Goal: Obtain resource: Download file/media

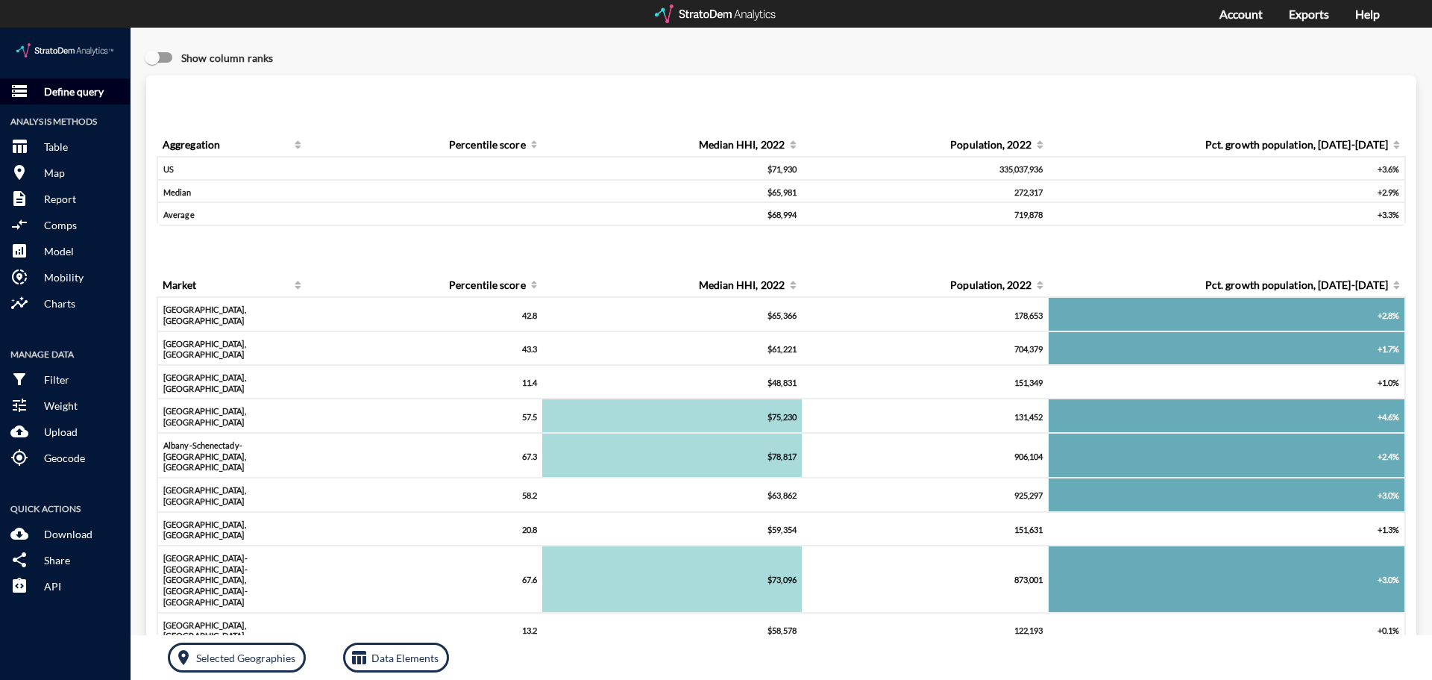
click p "Define query"
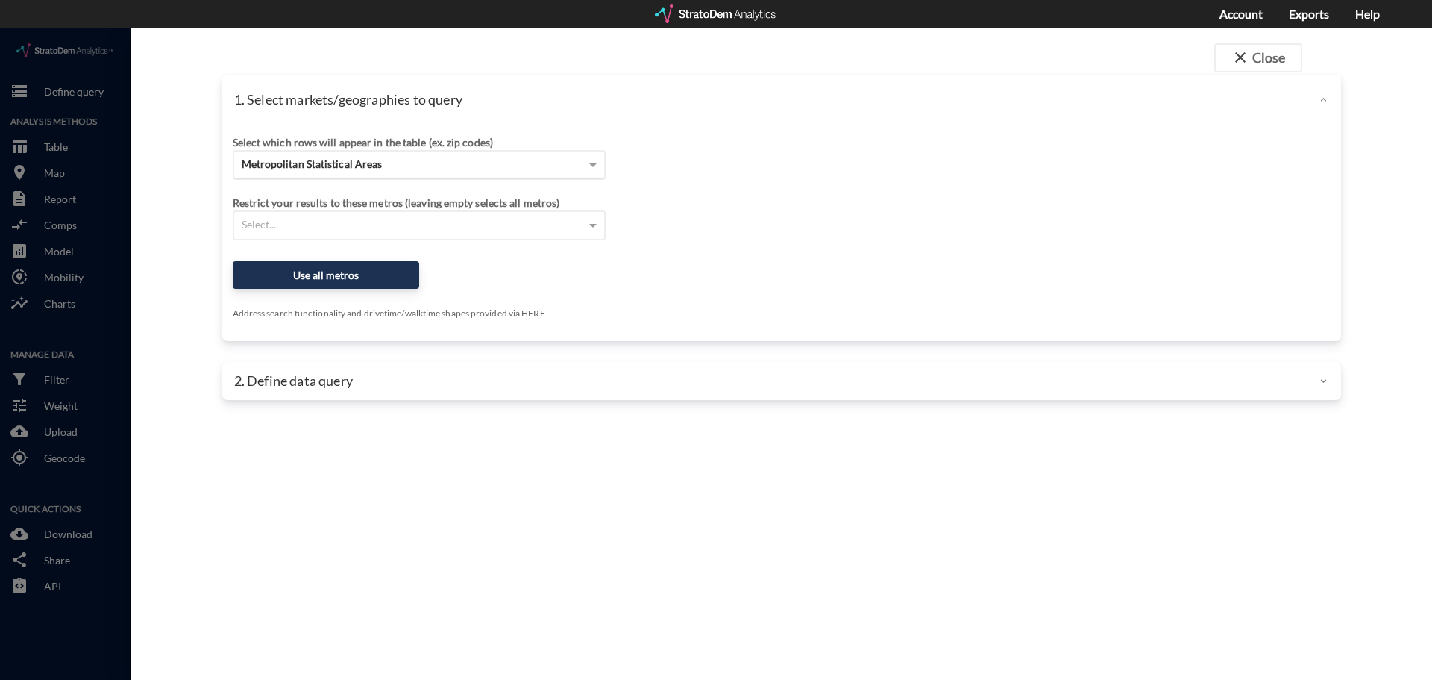
click div "Metropolitan Statistical Areas"
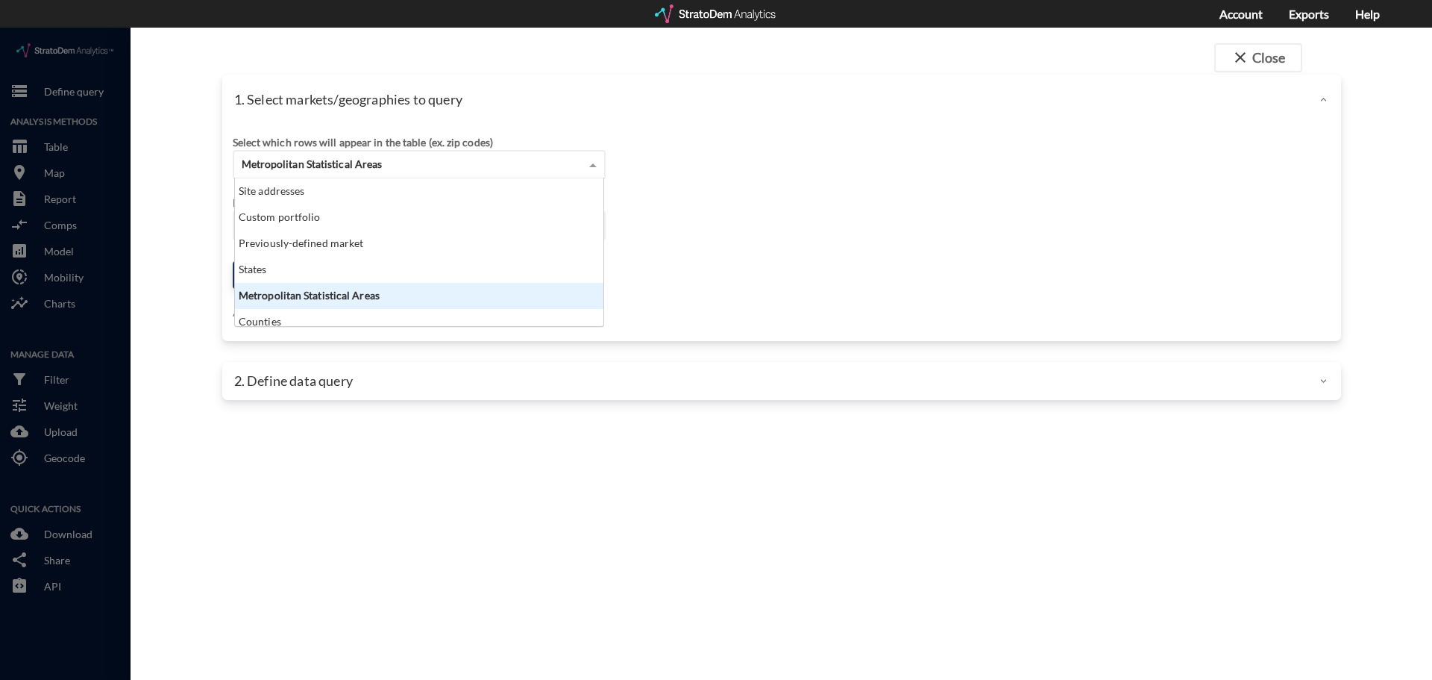
scroll to position [137, 360]
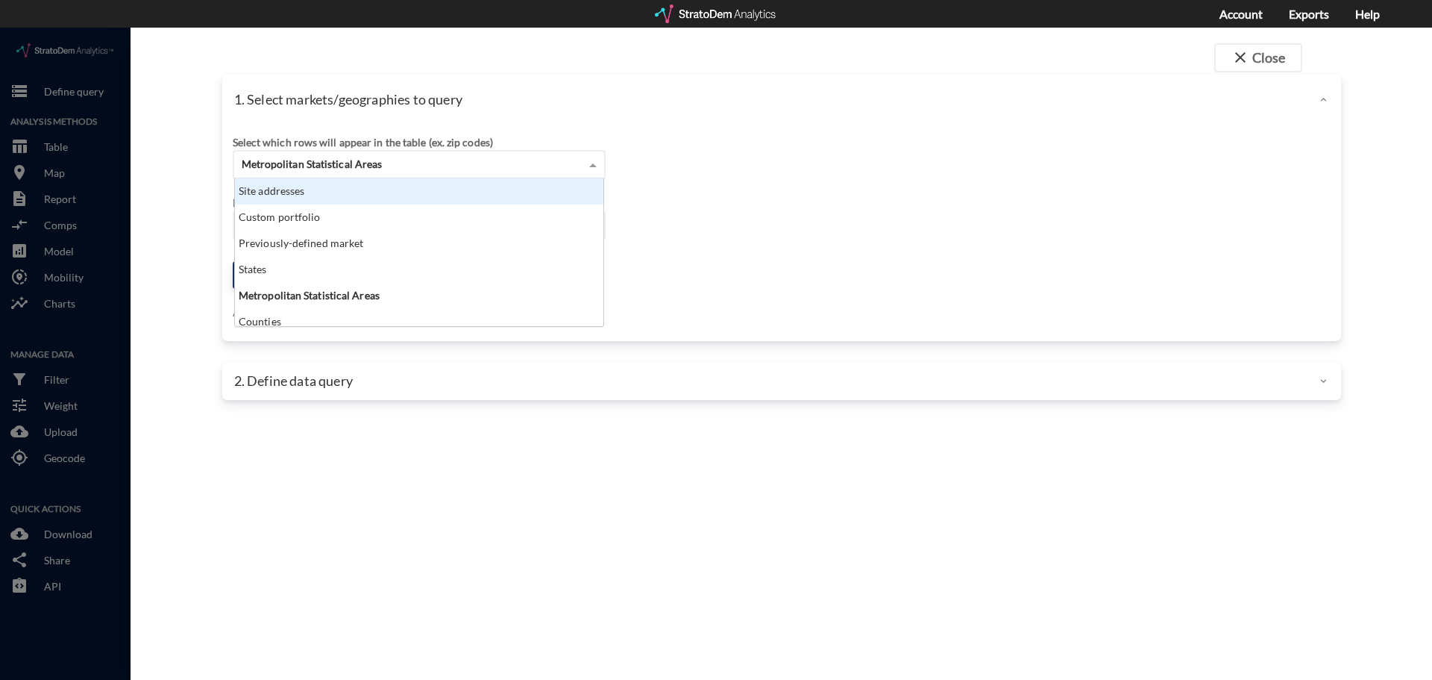
click div "Site addresses"
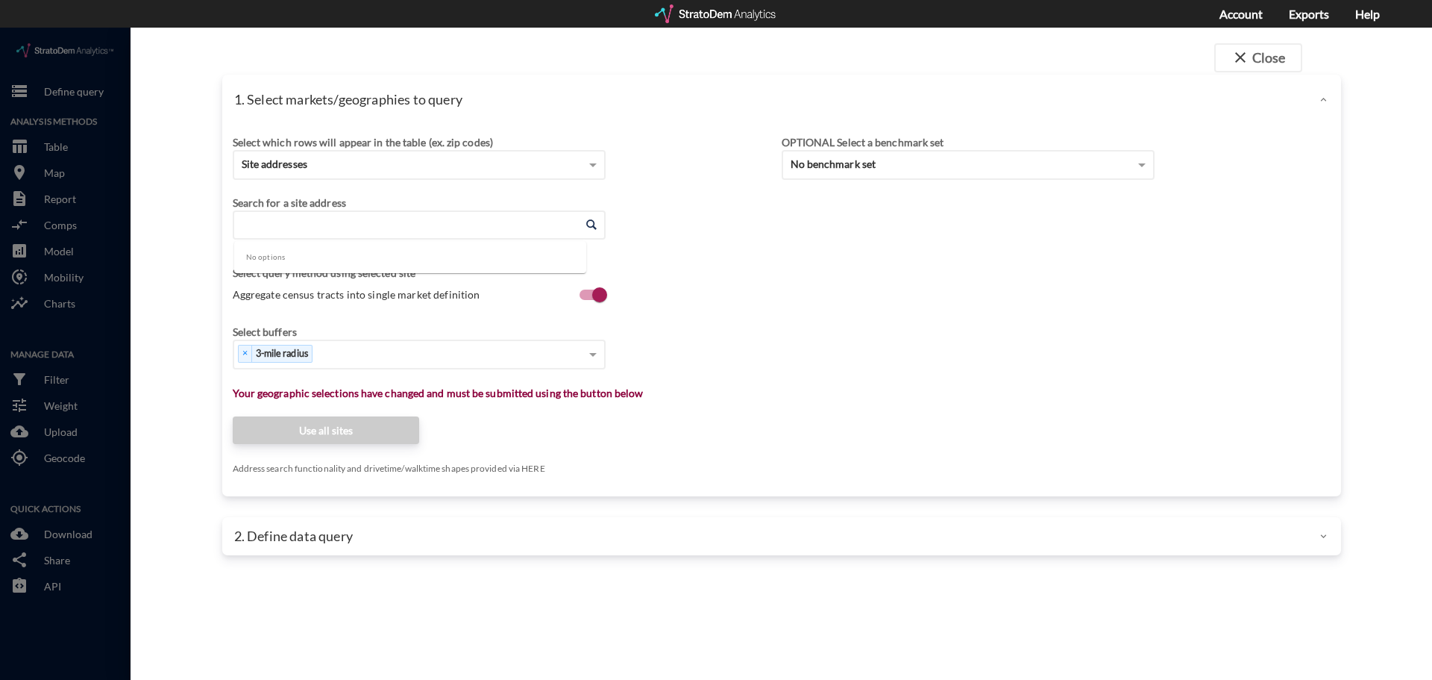
click input "Enter an address"
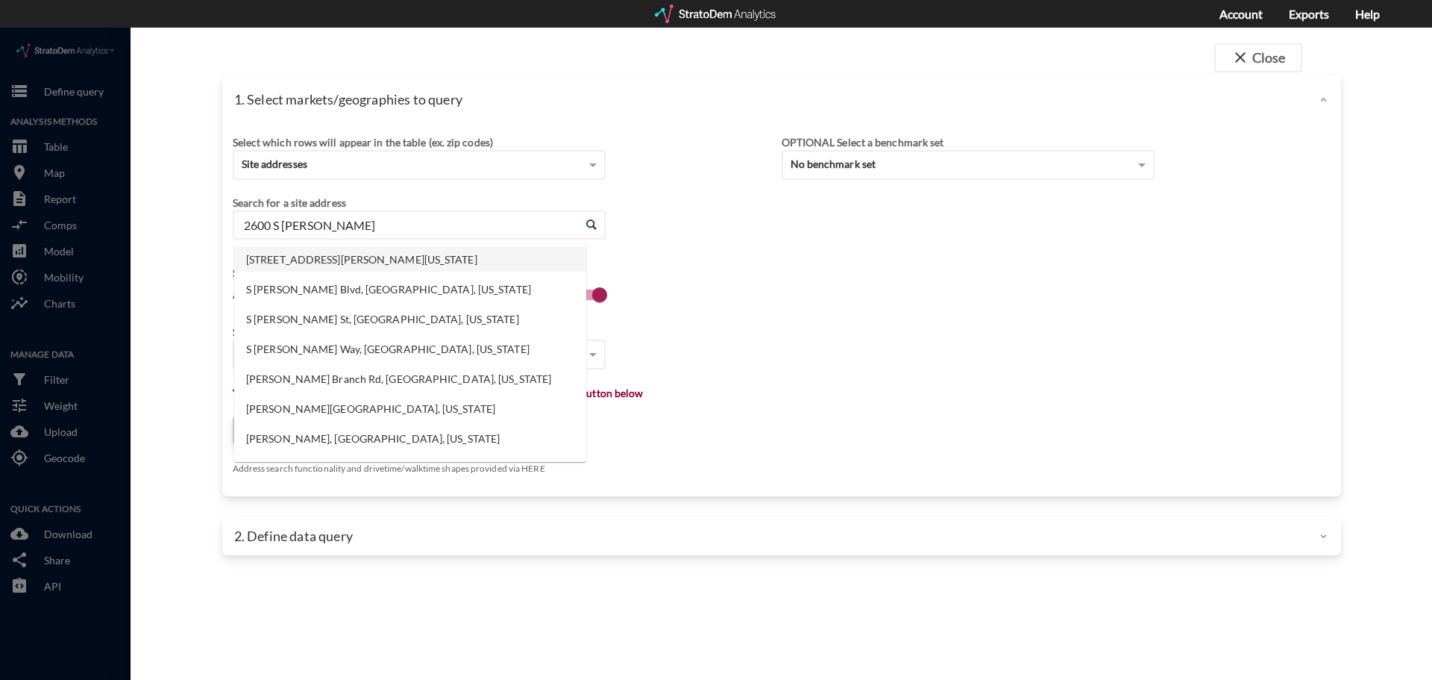
click li "2600 S Hulen St, Fort Worth, Texas"
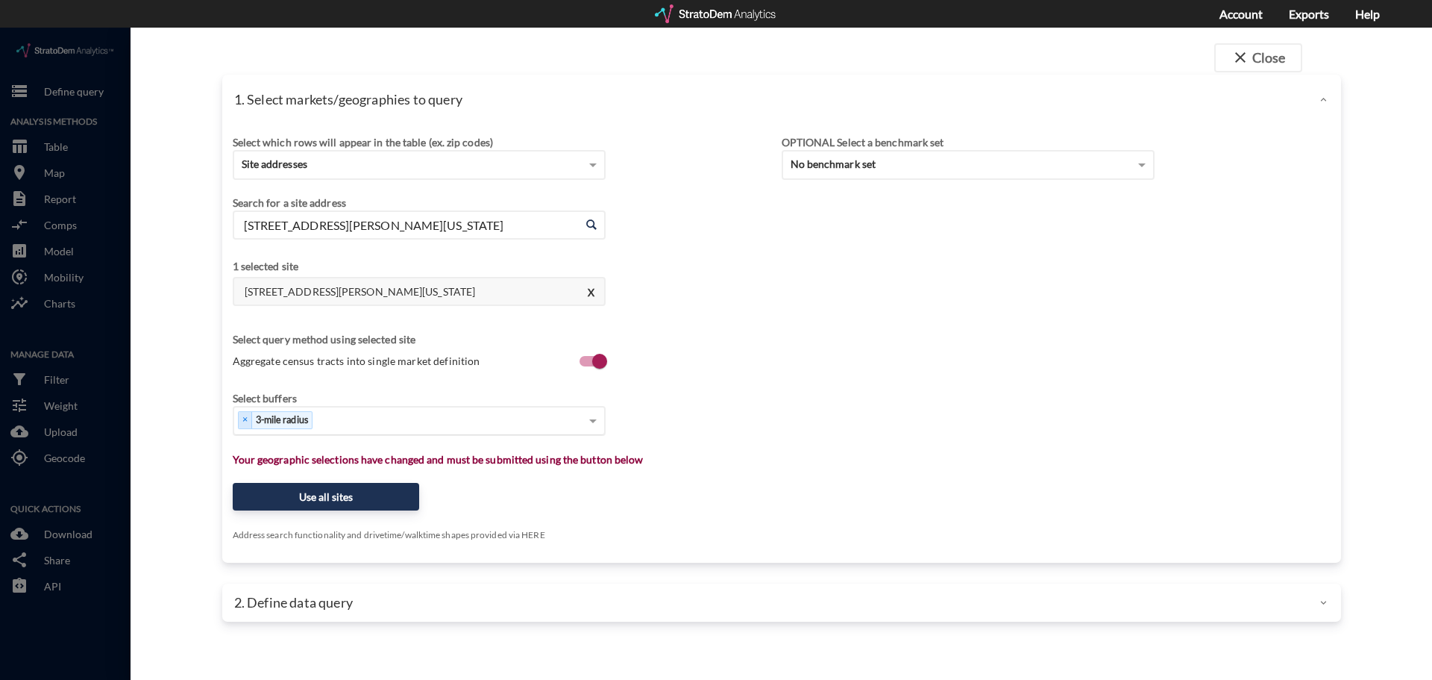
type input "2600 S Hulen St, Fort Worth, Texas"
click div "Select..."
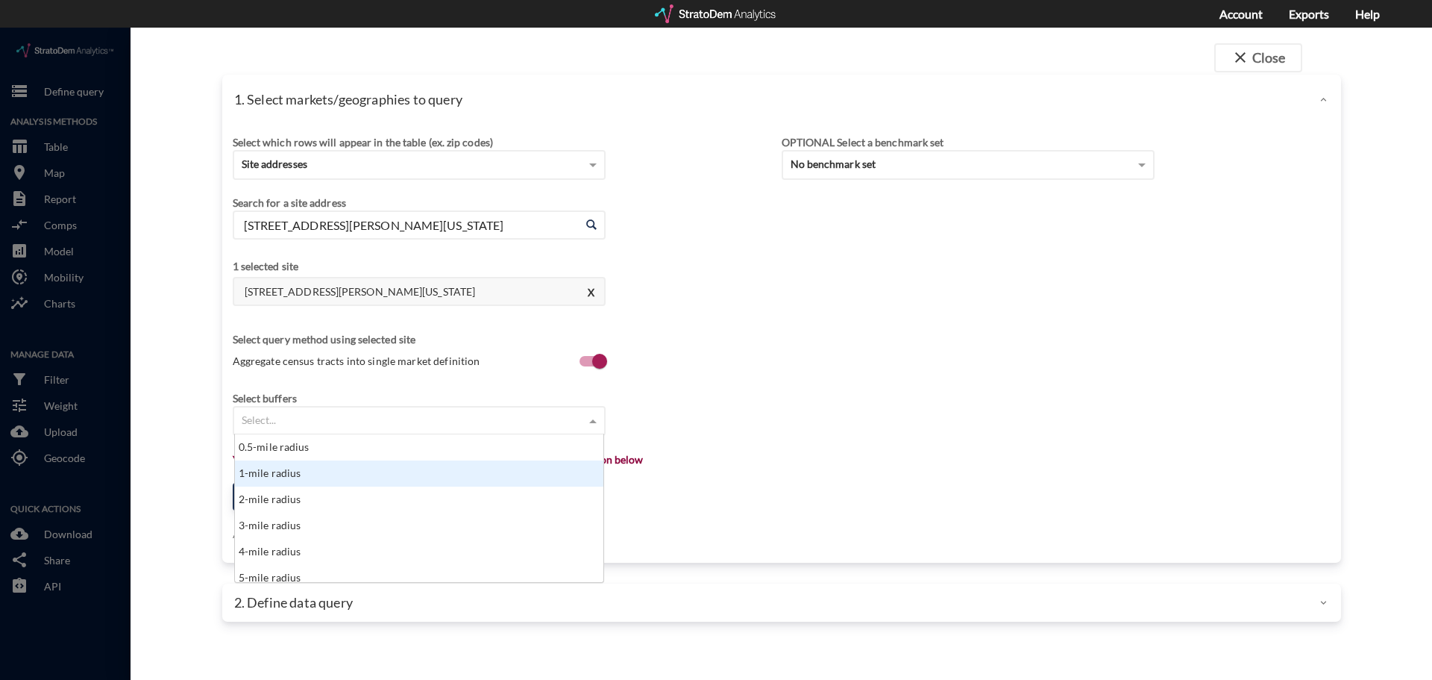
drag, startPoint x: 304, startPoint y: 442, endPoint x: 374, endPoint y: 406, distance: 79.7
click div "1-mile radius"
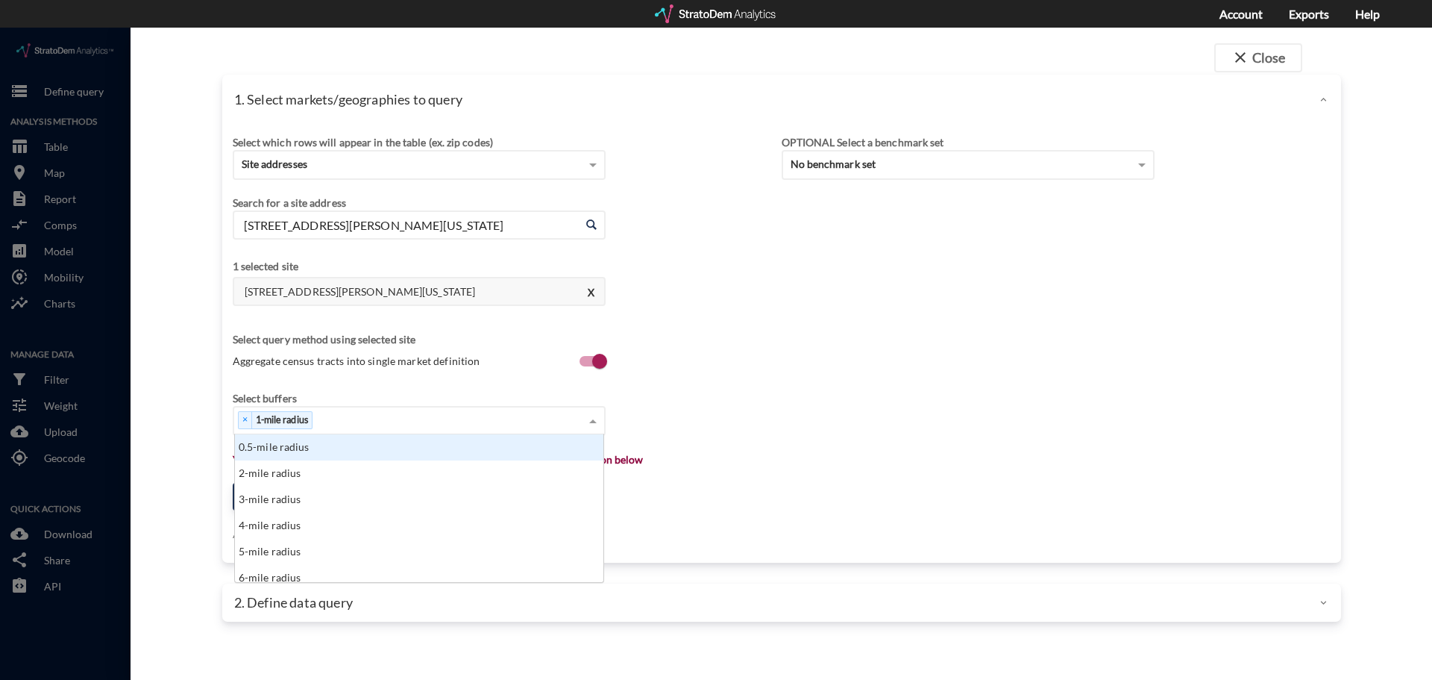
click div "× 1-mile radius"
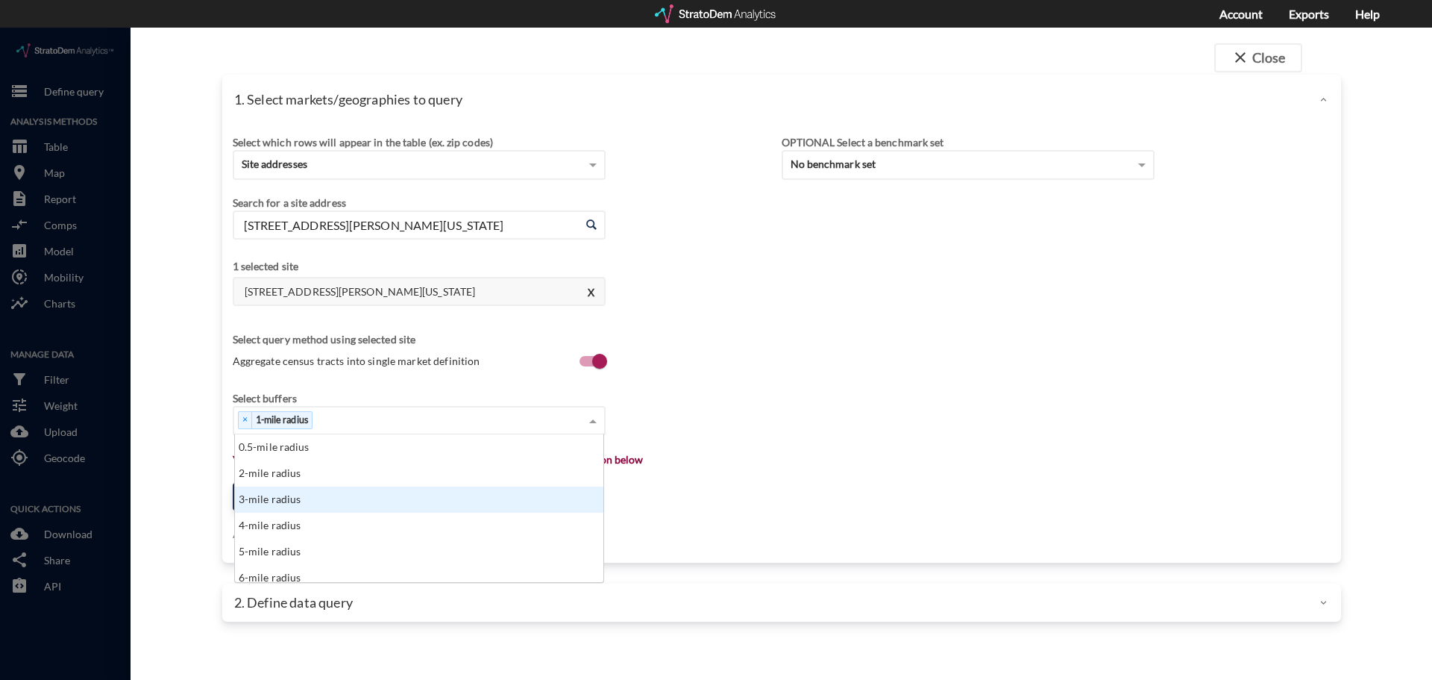
click div "3-mile radius"
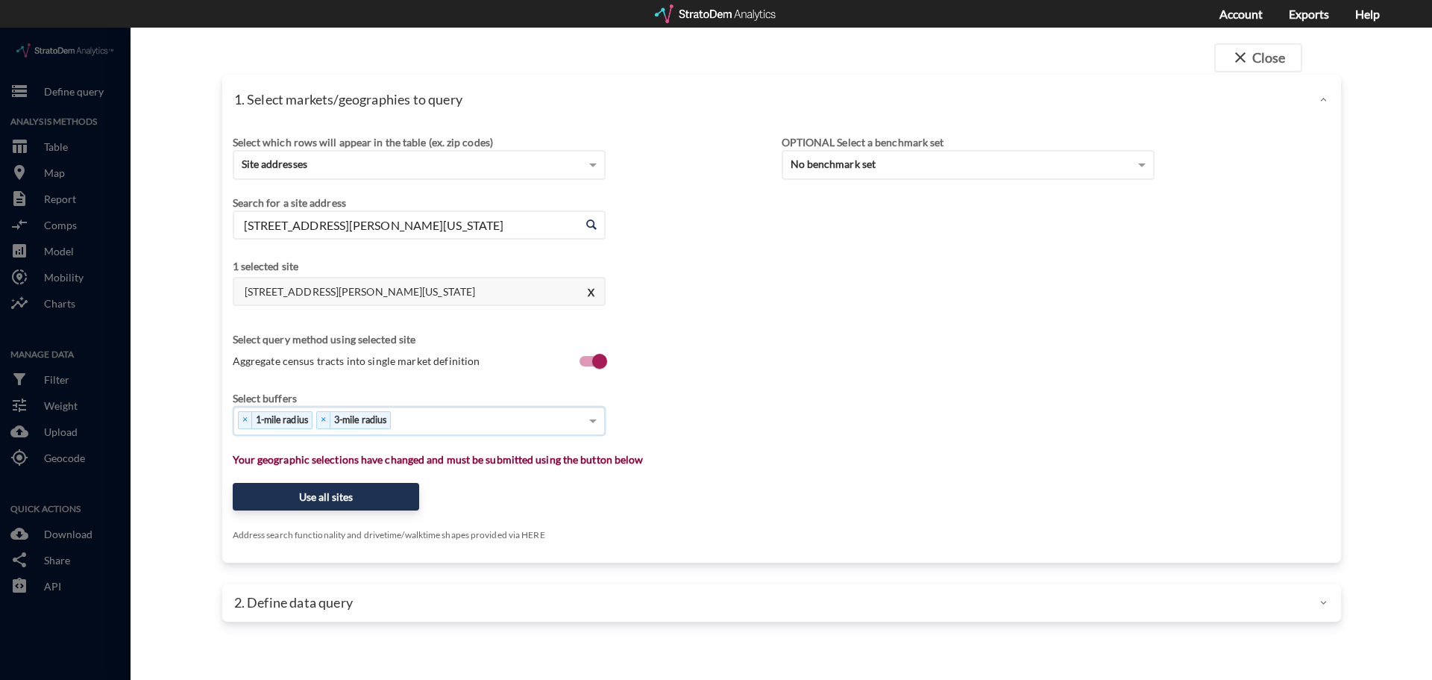
click div "× 1-mile radius × 3-mile radius"
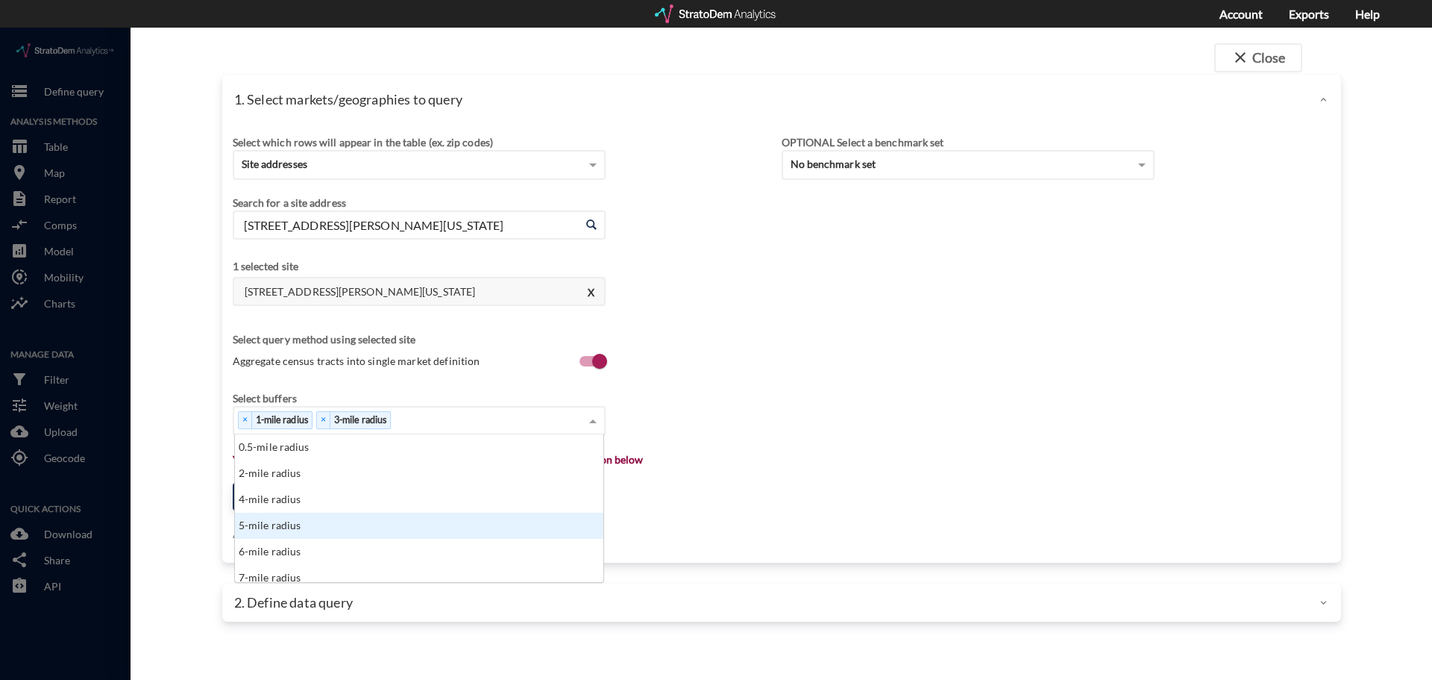
click div "5-mile radius"
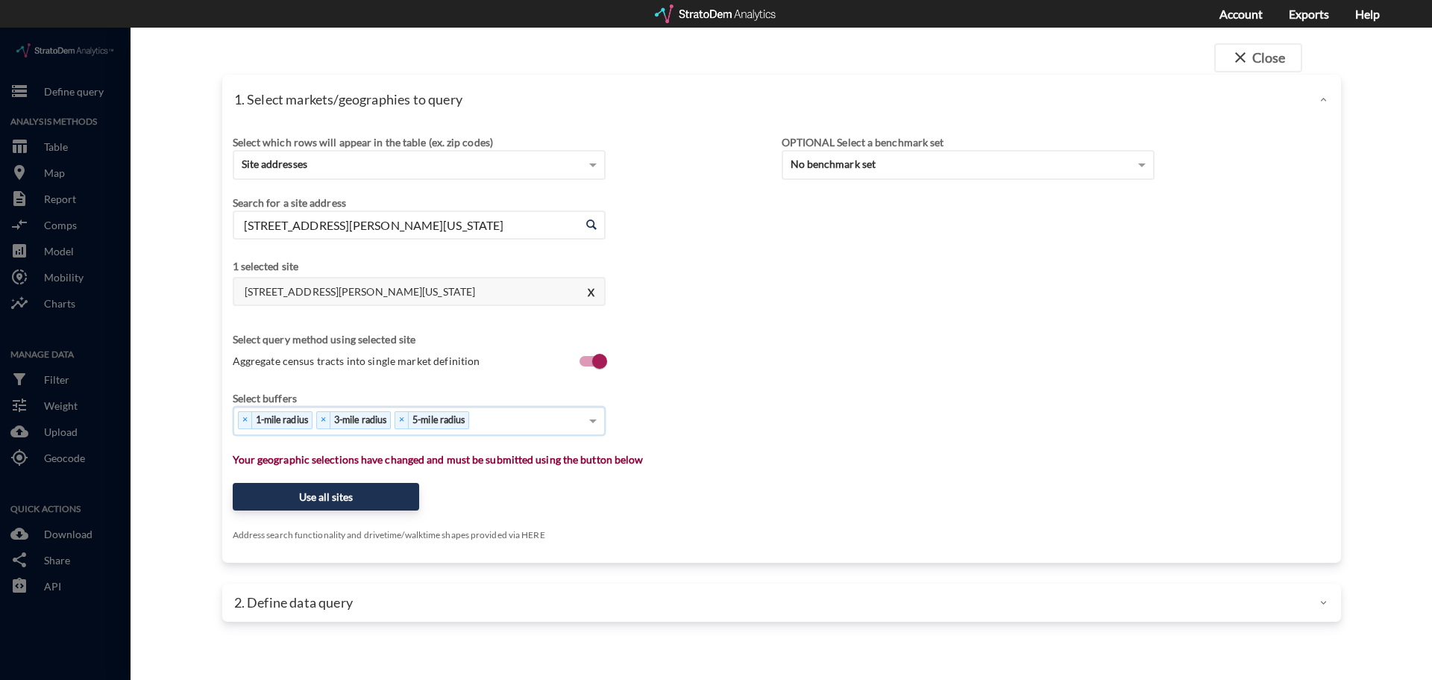
click div "× 1-mile radius × 3-mile radius × 5-mile radius"
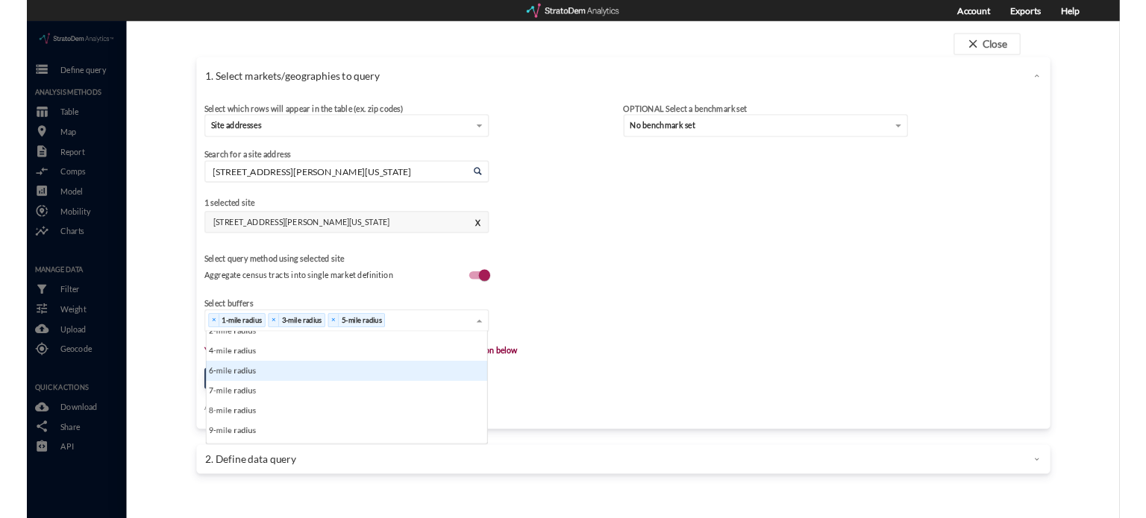
scroll to position [75, 0]
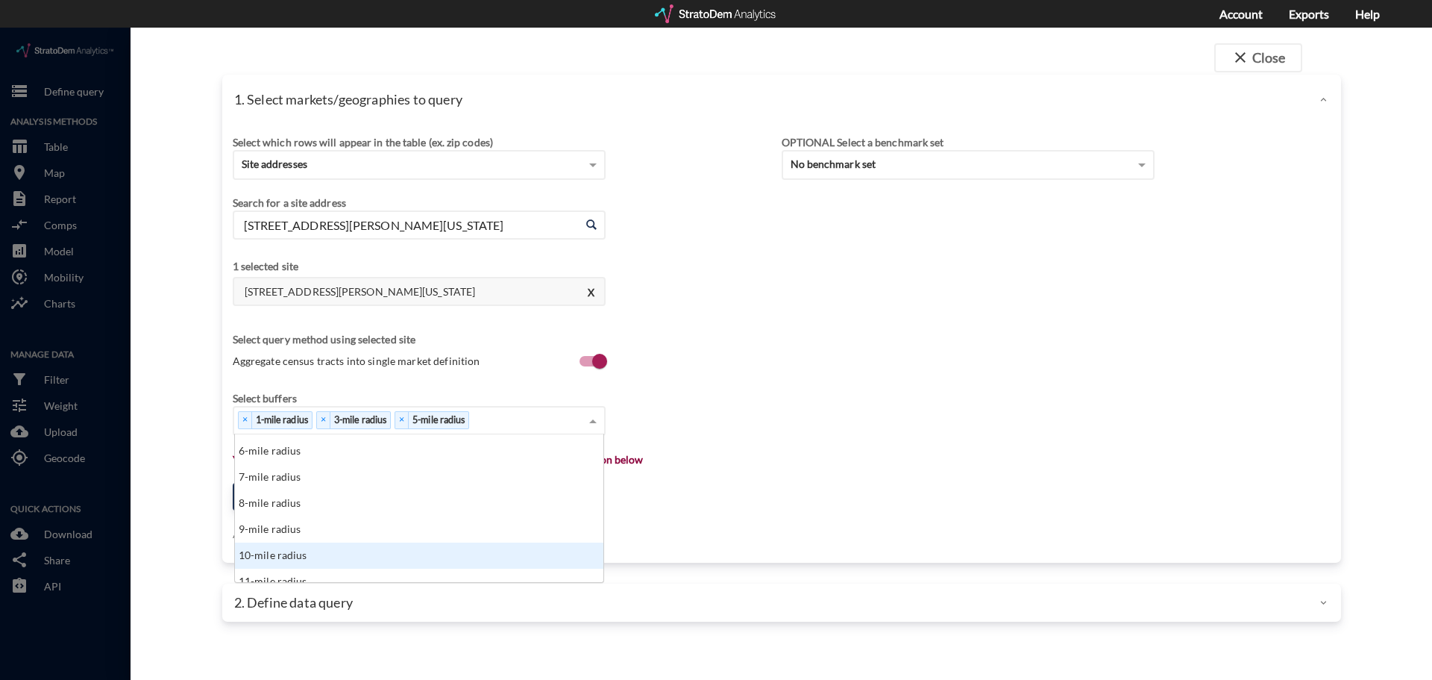
click div "10-mile radius"
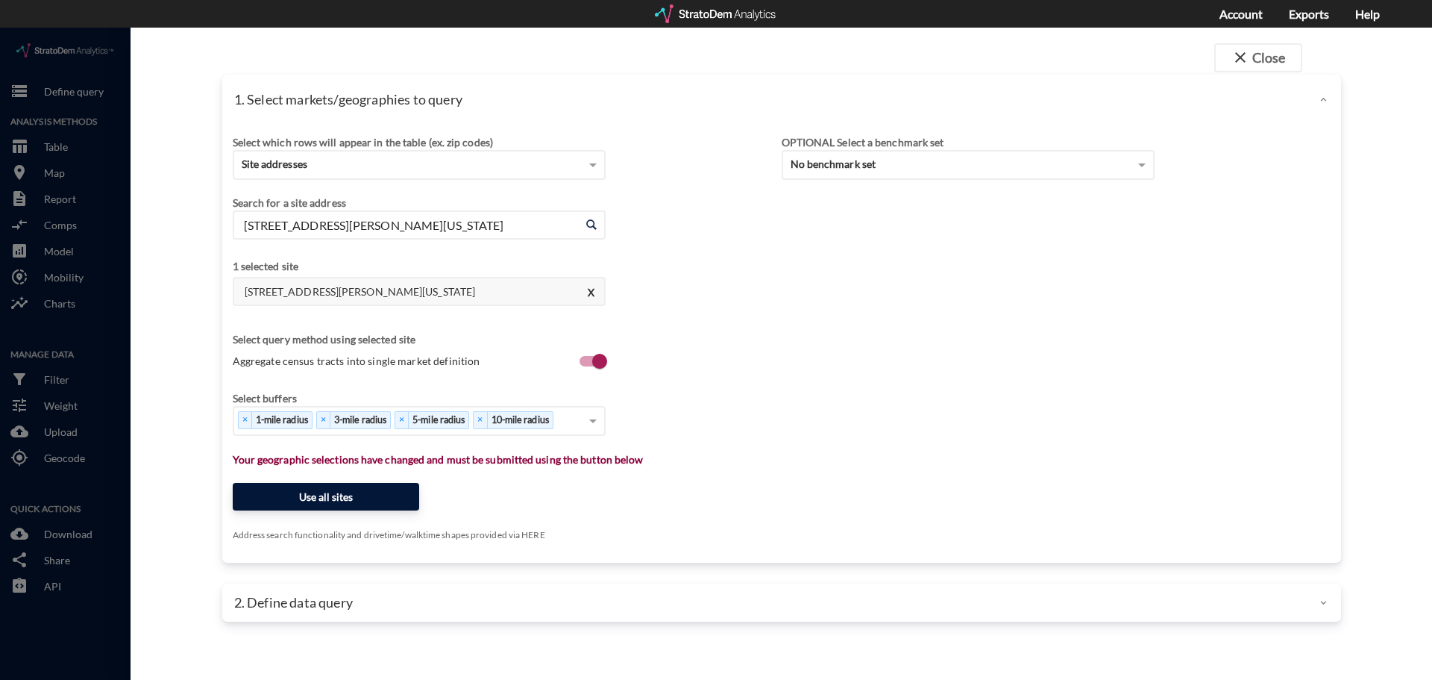
click button "Use all sites"
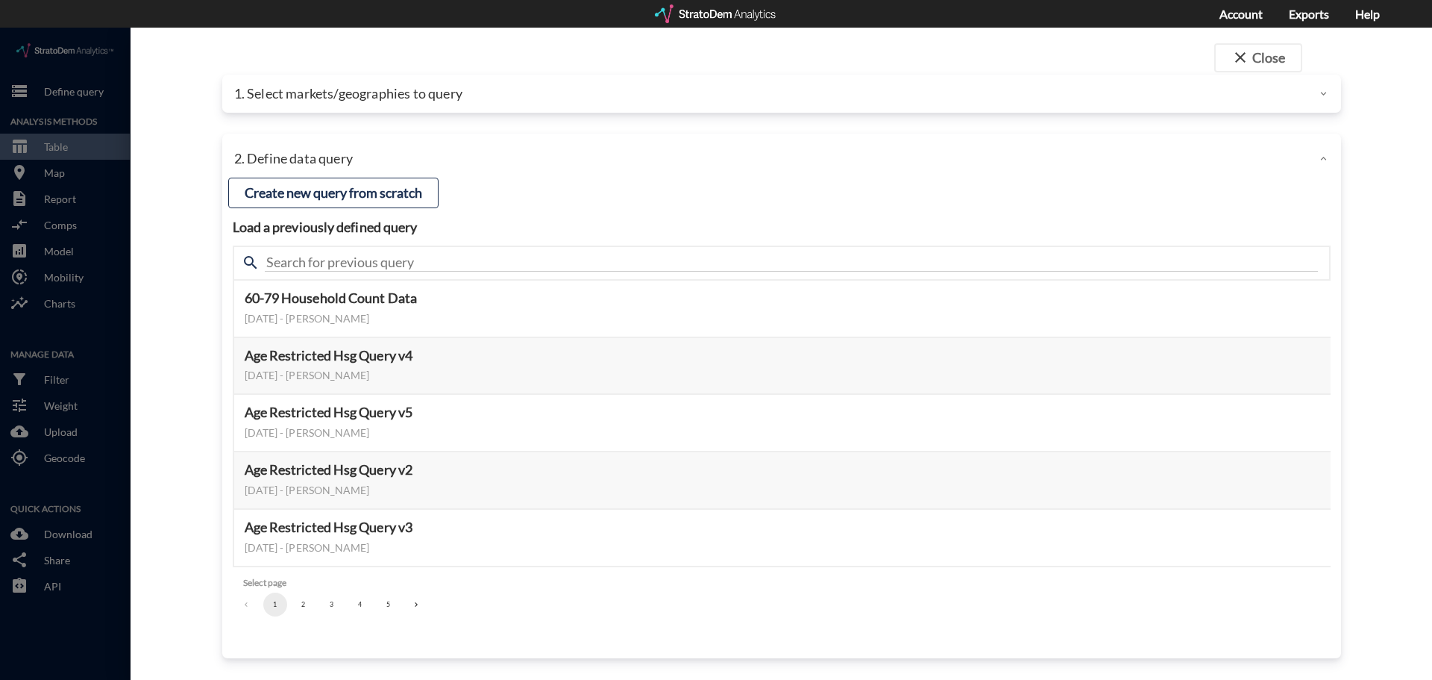
click button "2"
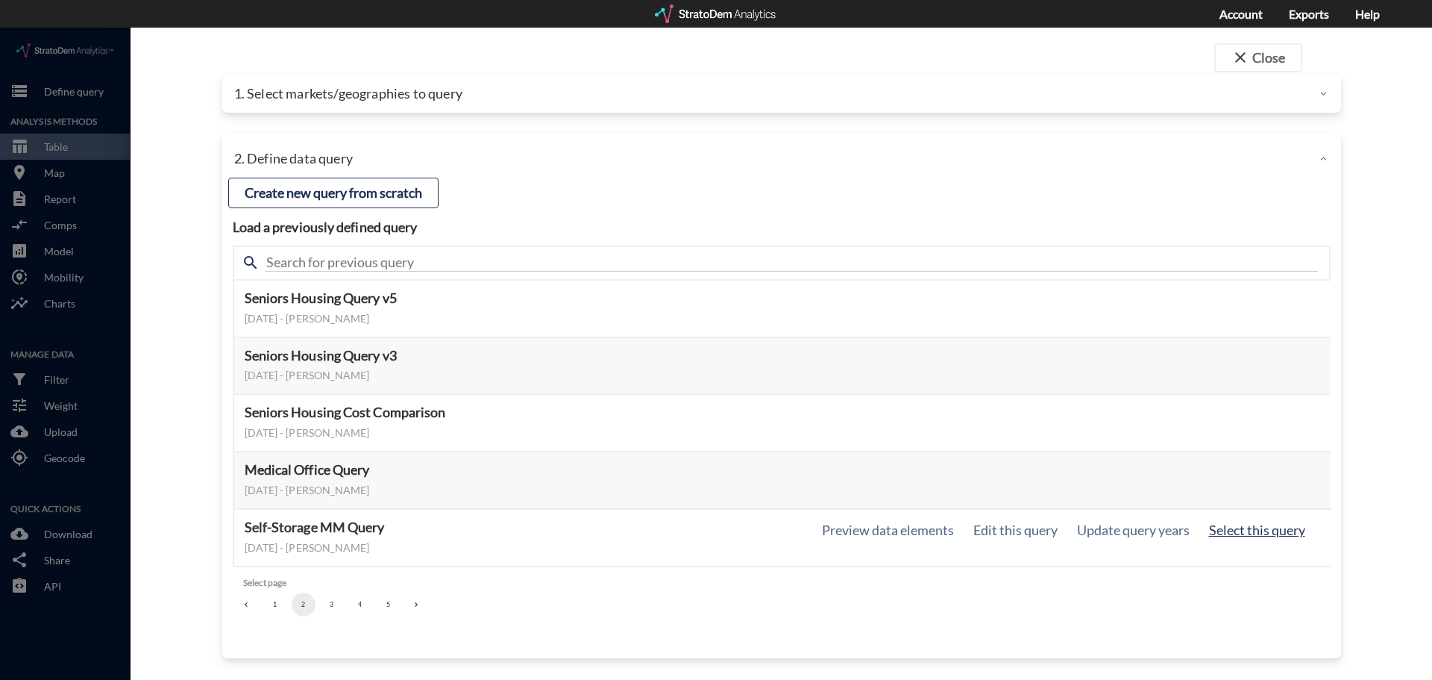
click button "Select this query"
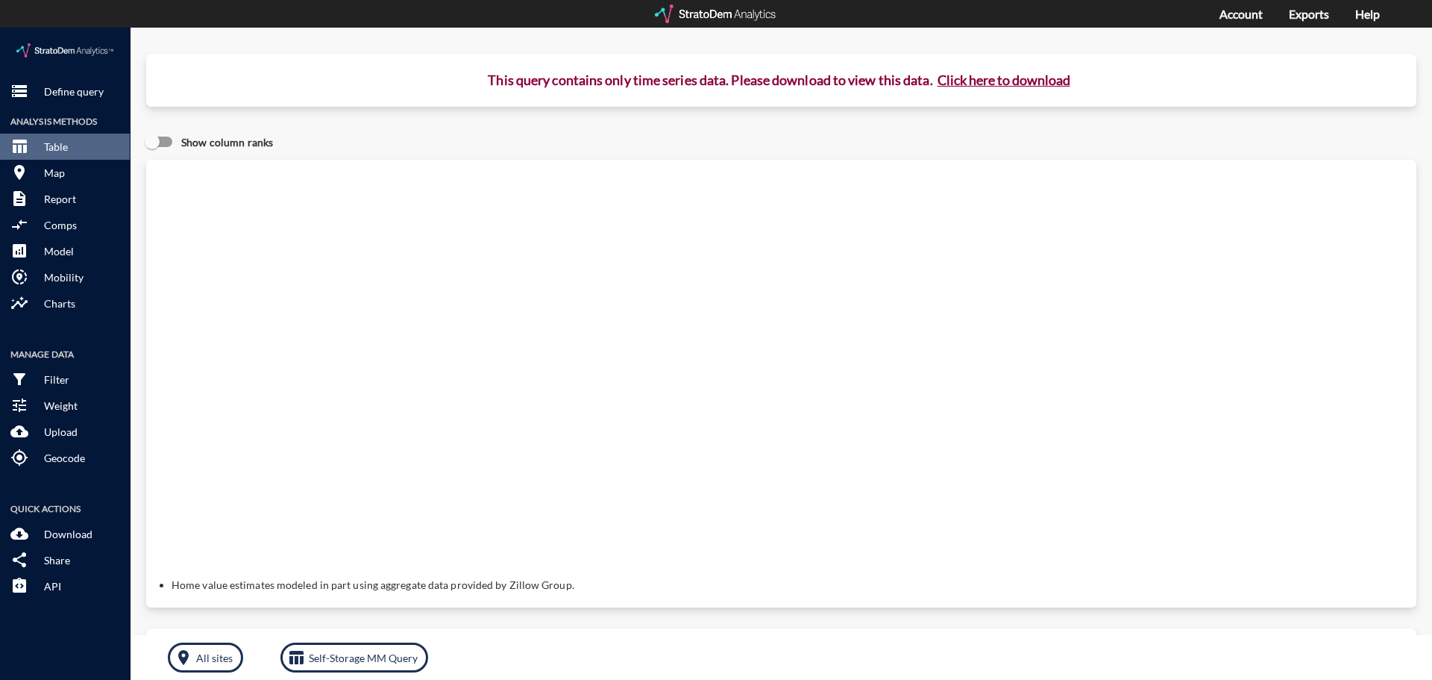
click button "Click here to download"
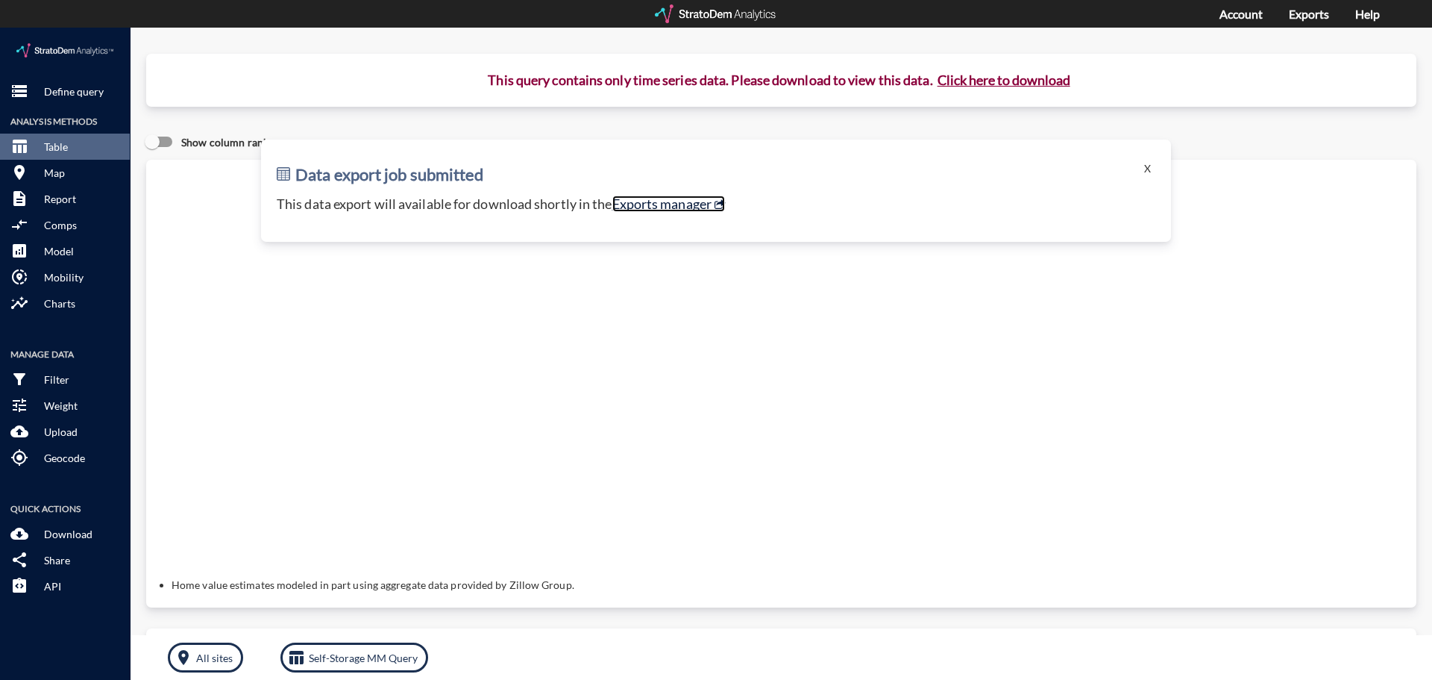
click link "Exports manager"
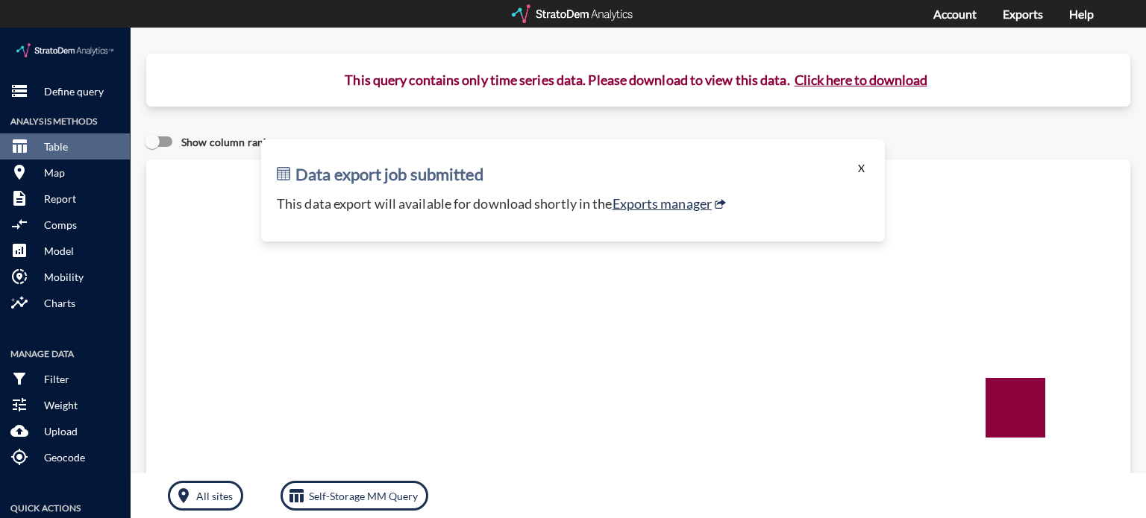
click button "X"
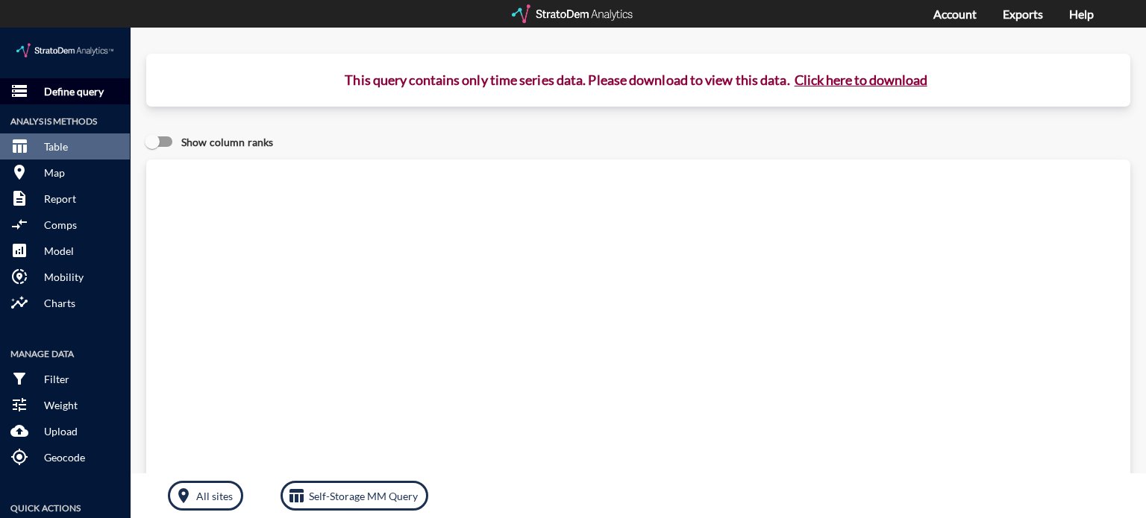
click p "Define query"
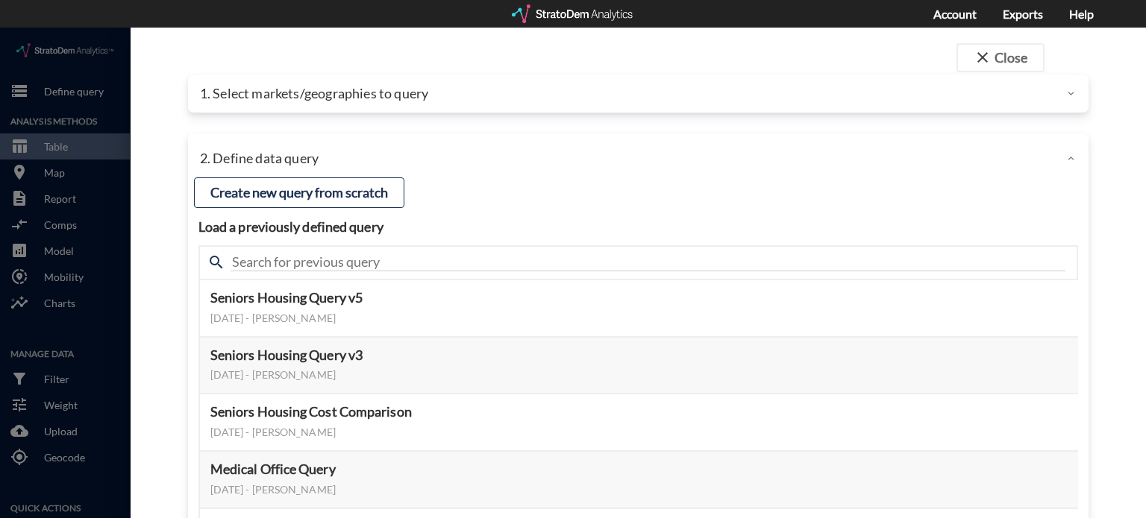
click div "1. Select markets/geographies to query"
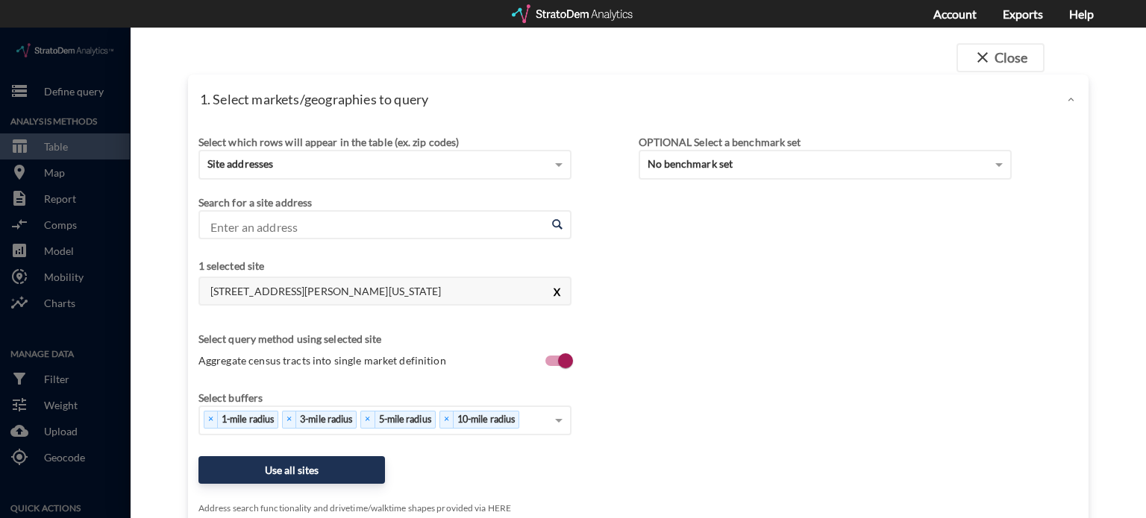
click button "X"
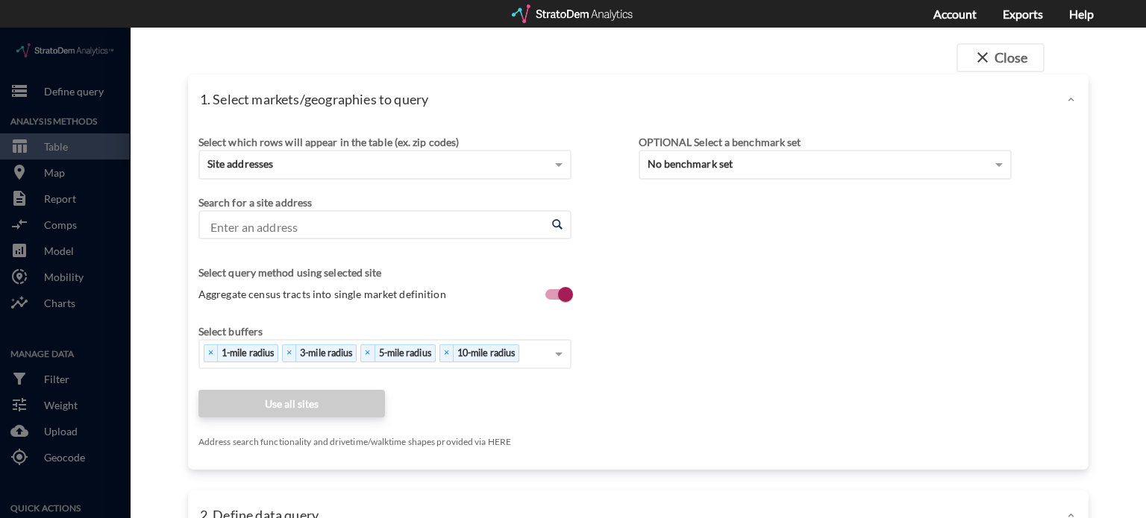
click input "Enter an address"
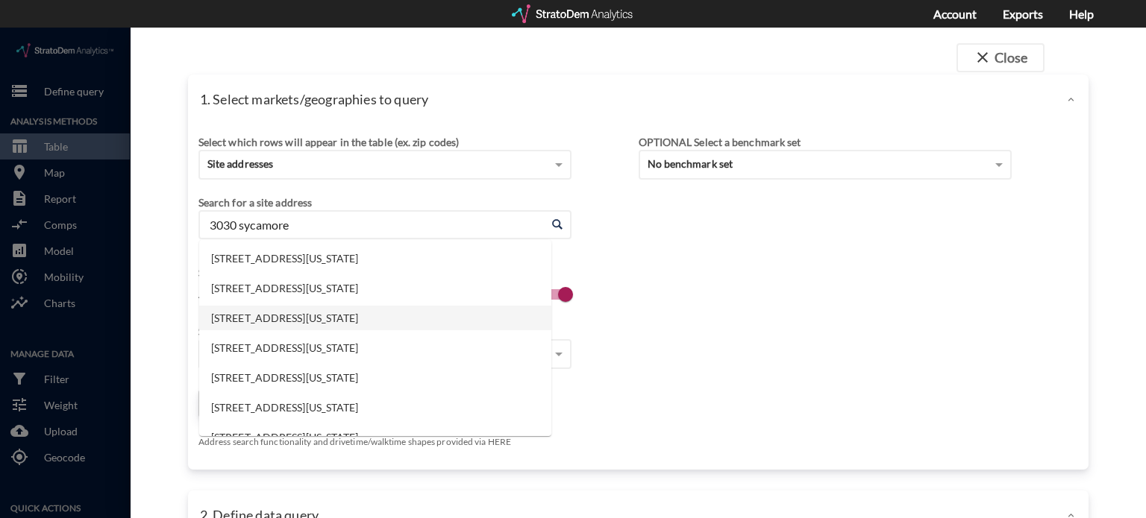
click li "3030 Sycamore School Rd, Fort Worth, Texas"
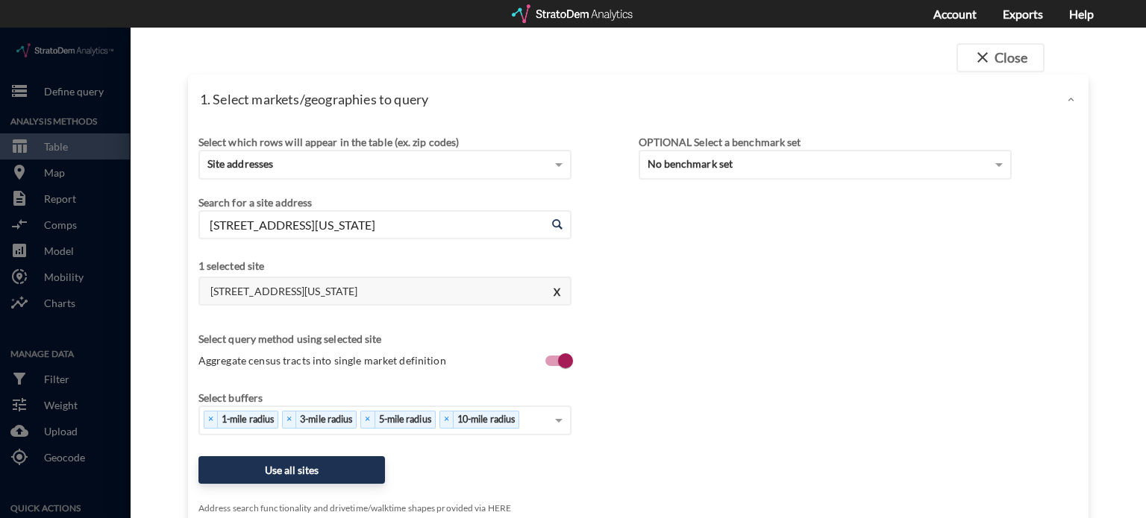
type input "3030 Sycamore School Rd, Fort Worth, Texas"
click button "Use all sites"
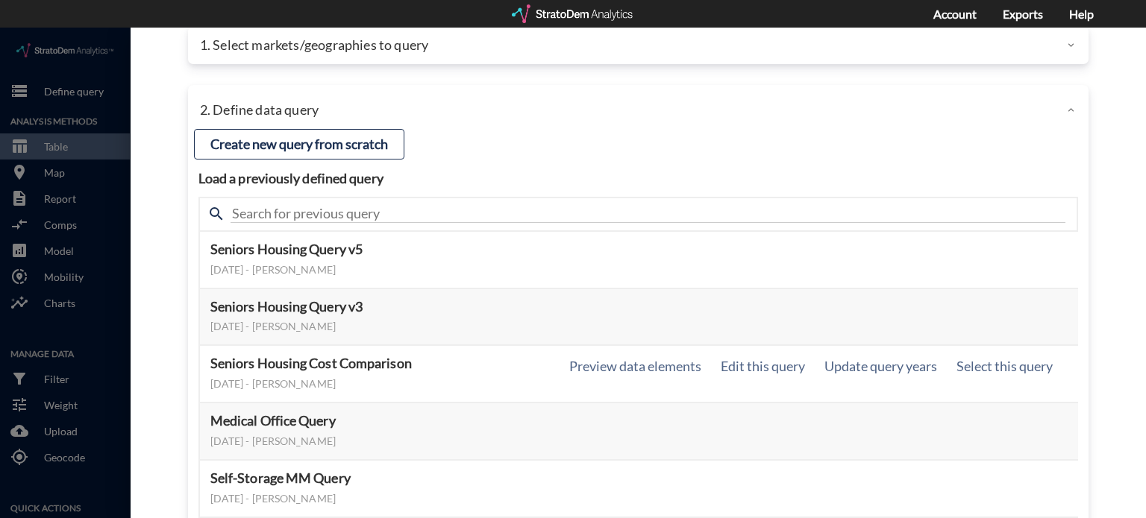
scroll to position [149, 0]
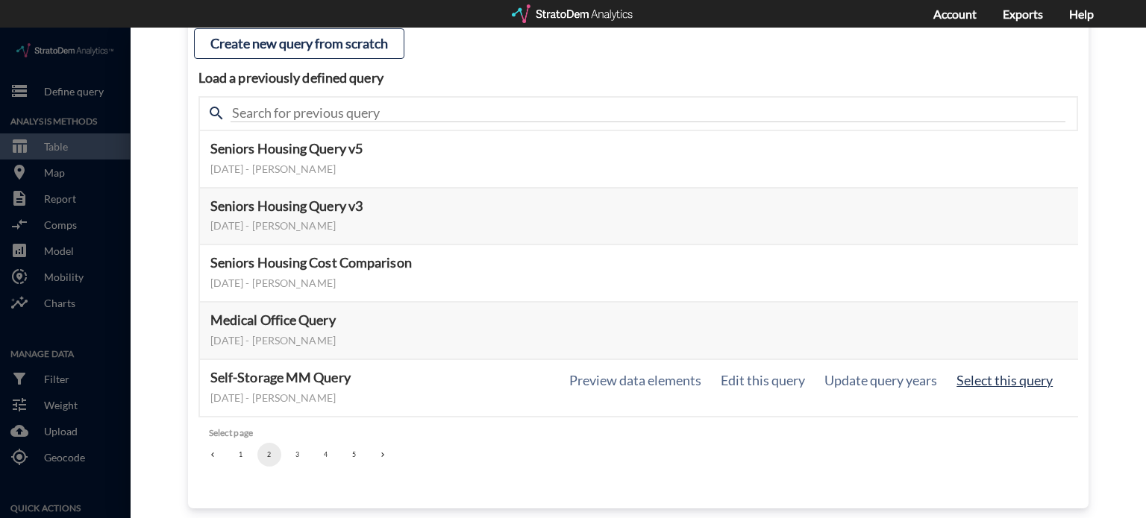
click button "Select this query"
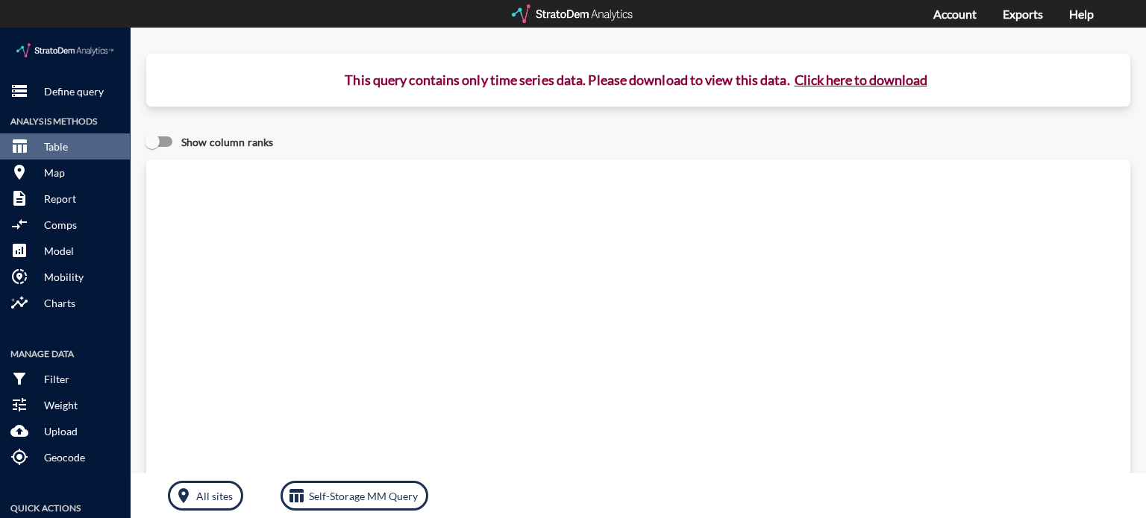
click button "Click here to download"
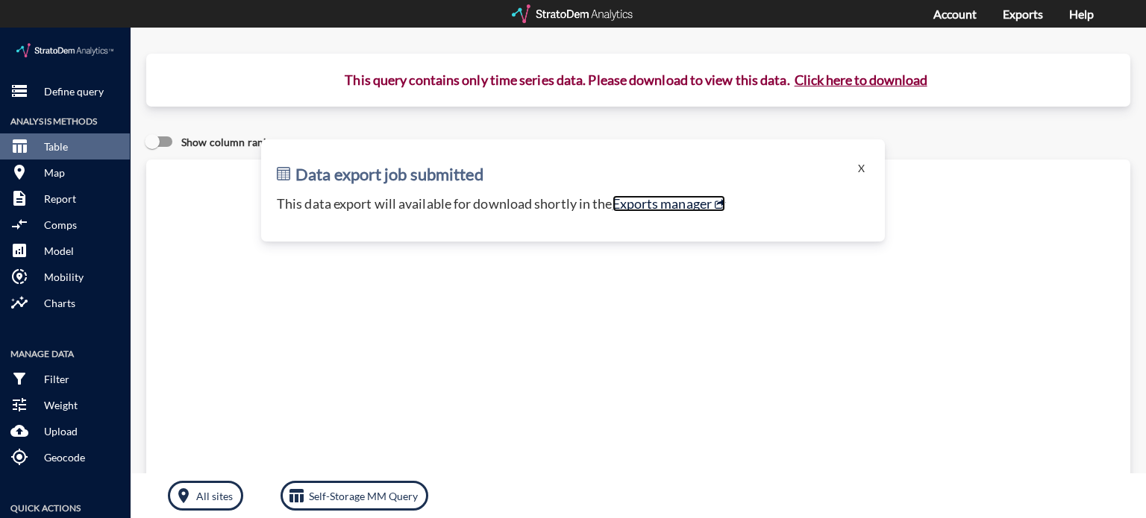
click link "Exports manager"
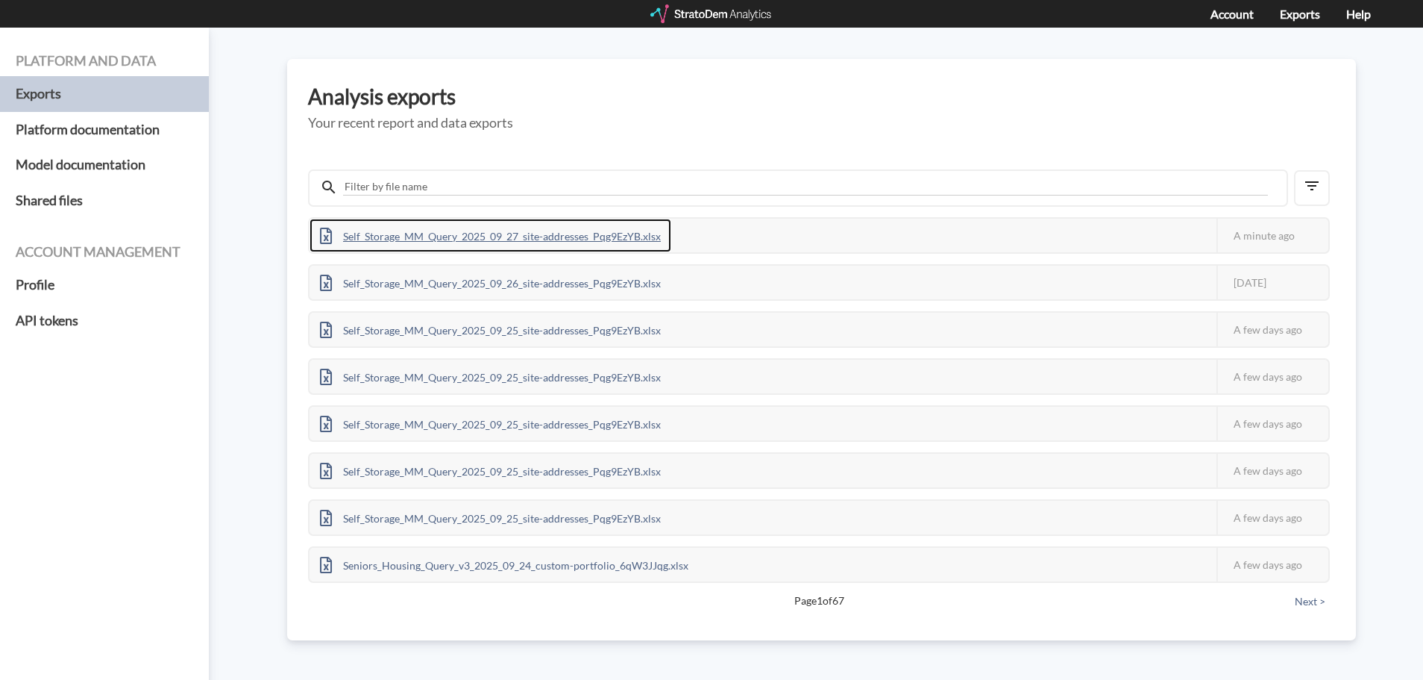
click at [618, 239] on div "Self_Storage_MM_Query_2025_09_27_site-addresses_Pqg9EzYB.xlsx" at bounding box center [491, 236] width 362 height 34
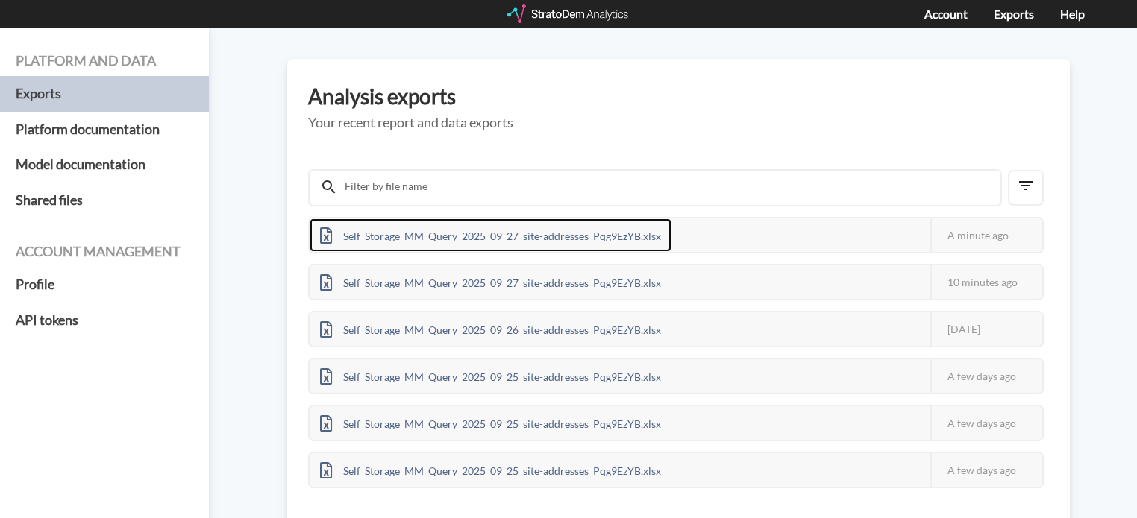
click at [555, 231] on div "Self_Storage_MM_Query_2025_09_27_site-addresses_Pqg9EzYB.xlsx" at bounding box center [491, 236] width 362 height 34
